Goal: Task Accomplishment & Management: Use online tool/utility

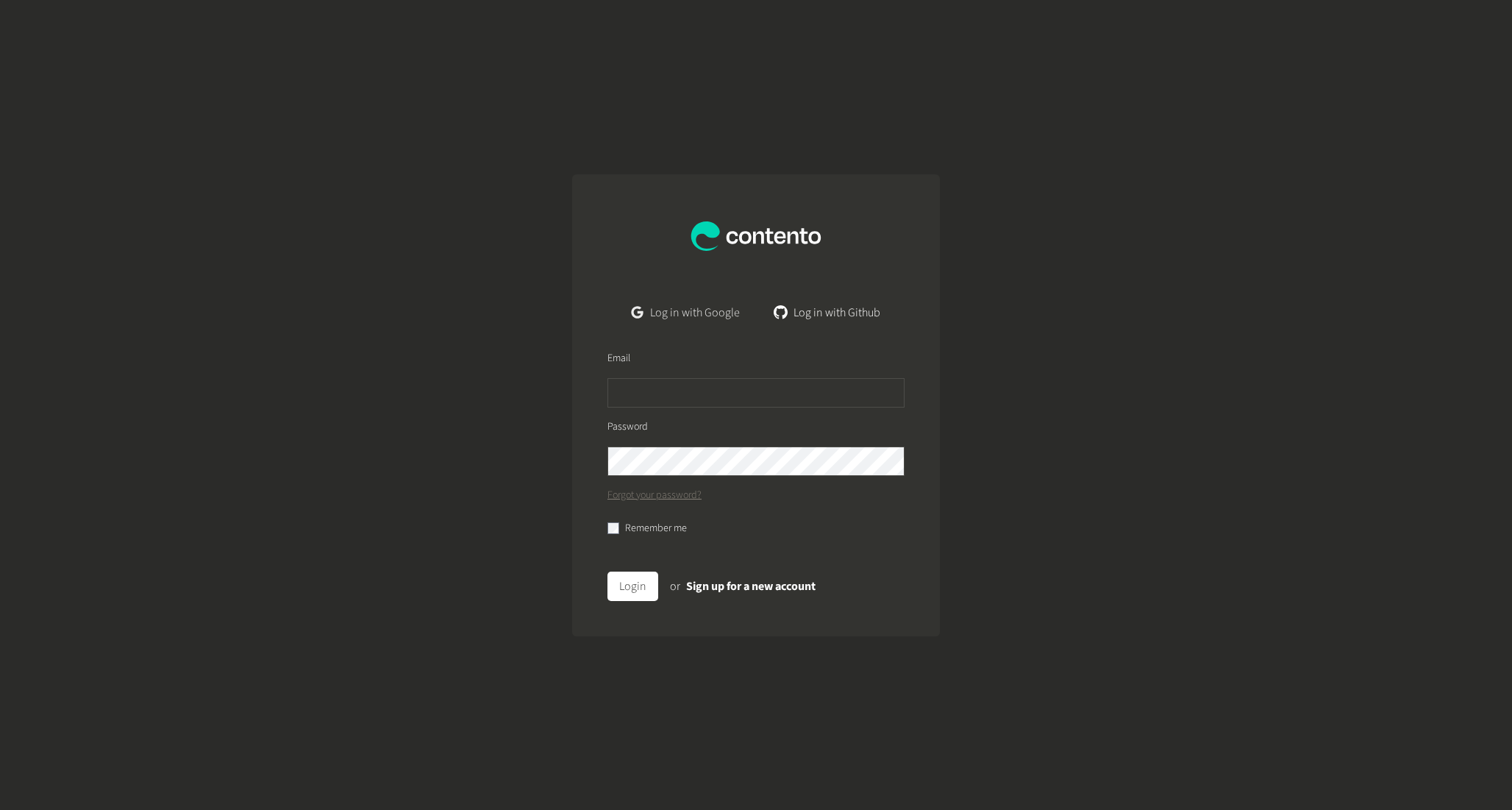
click at [689, 307] on link "Log in with Google" at bounding box center [686, 312] width 132 height 29
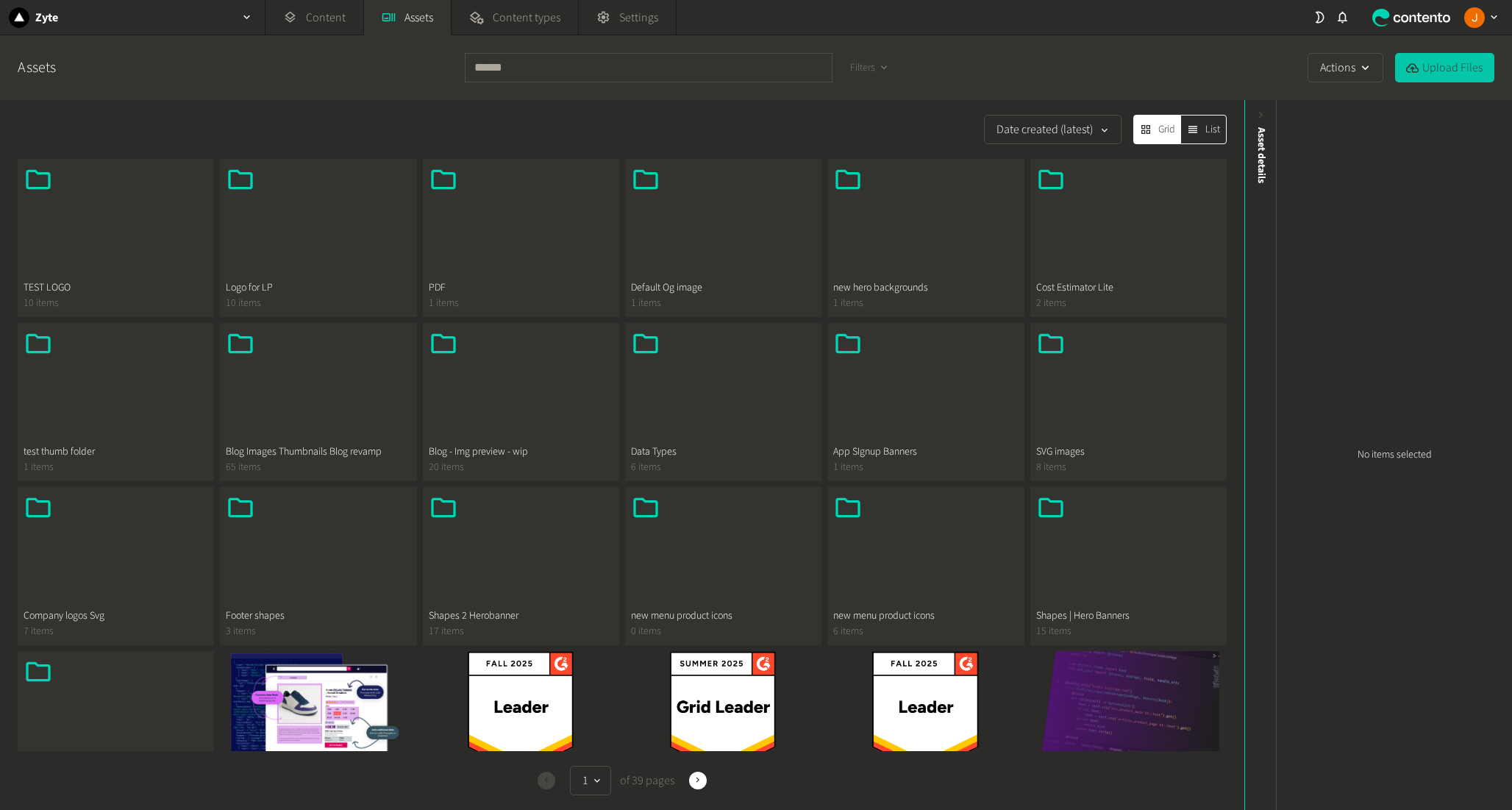
click at [1451, 68] on button "Upload Files" at bounding box center [1445, 68] width 100 height 29
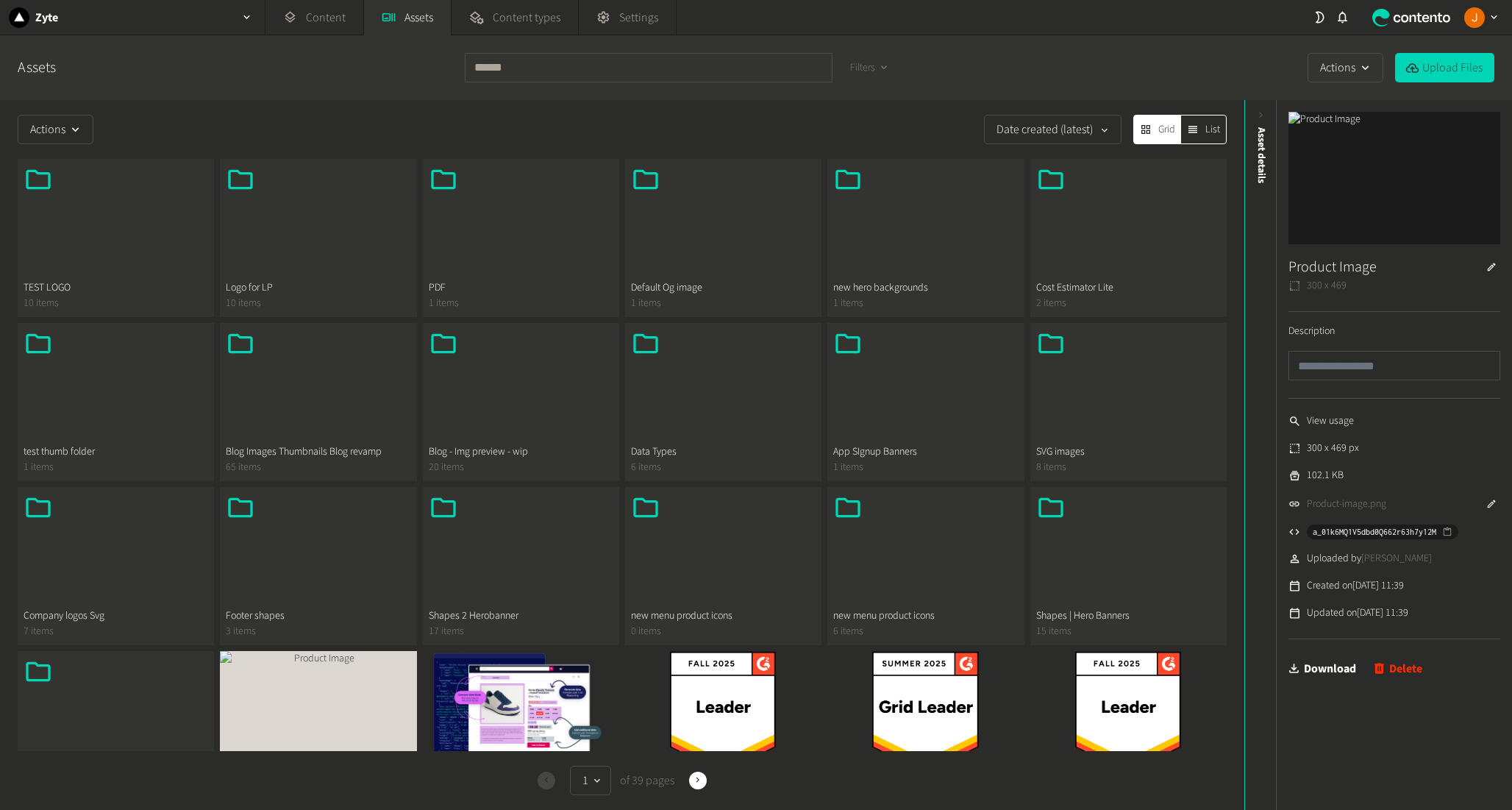
click at [1492, 504] on icon "button" at bounding box center [1492, 503] width 8 height 8
type input "**********"
click at [1489, 566] on li "Uploaded by Josu Escalada" at bounding box center [1395, 570] width 212 height 15
click at [1496, 501] on icon "button" at bounding box center [1492, 504] width 11 height 11
